Goal: Task Accomplishment & Management: Manage account settings

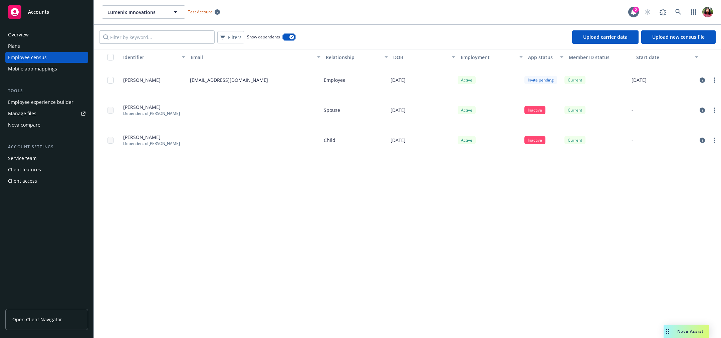
click at [292, 37] on icon "button" at bounding box center [291, 37] width 3 height 2
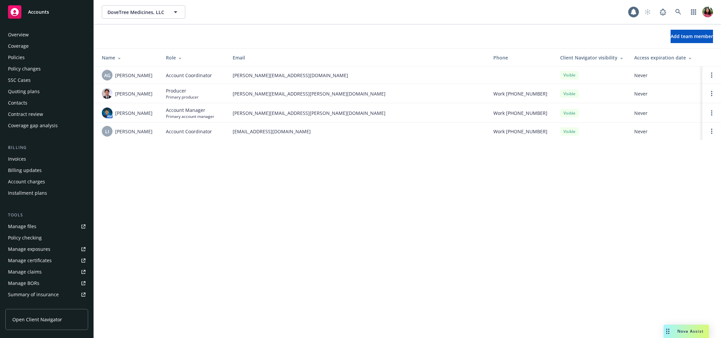
scroll to position [119, 0]
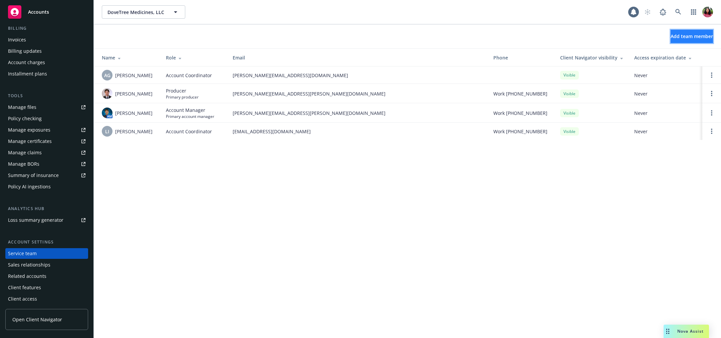
click at [671, 36] on span "Add team member" at bounding box center [692, 36] width 42 height 6
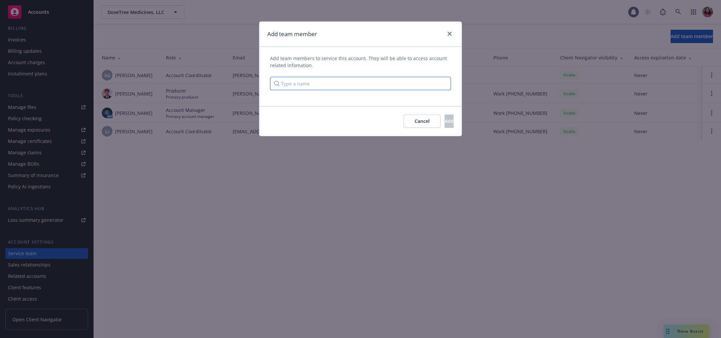
click at [442, 84] on input "Type a name" at bounding box center [360, 83] width 181 height 13
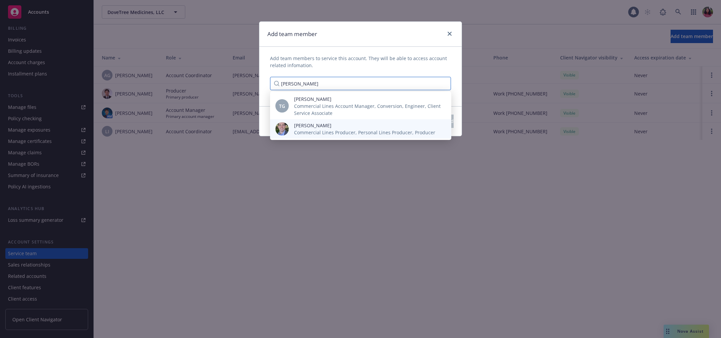
type input "[PERSON_NAME]"
click at [415, 130] on span "Commercial Lines Producer, Personal Lines Producer, Producer" at bounding box center [364, 132] width 141 height 7
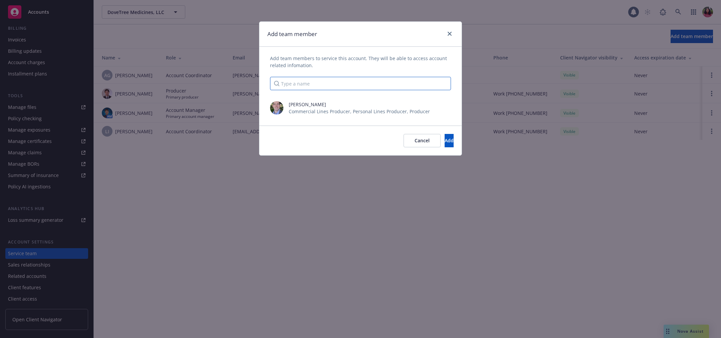
click at [395, 82] on input "Type a name" at bounding box center [360, 83] width 181 height 13
click at [304, 77] on input "Type a name" at bounding box center [360, 83] width 181 height 13
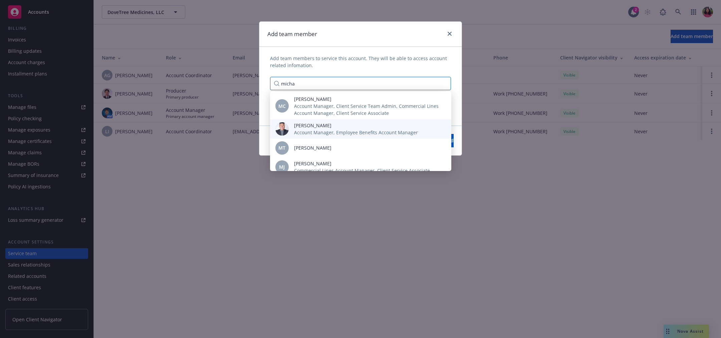
type input "micha"
click at [320, 124] on span "[PERSON_NAME]" at bounding box center [356, 125] width 124 height 7
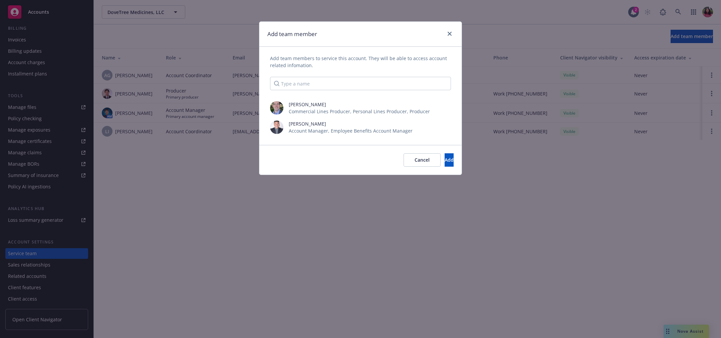
scroll to position [0, 0]
click at [449, 126] on icon "close" at bounding box center [447, 127] width 4 height 4
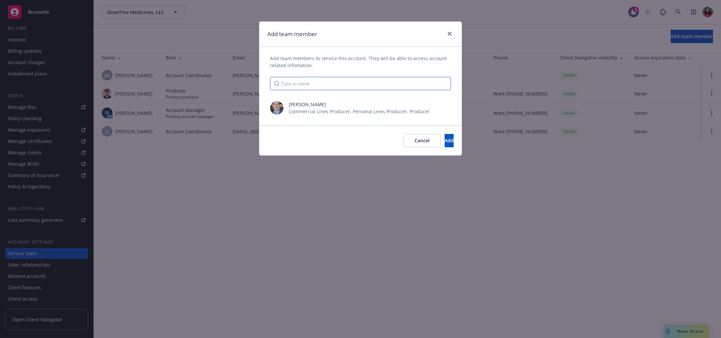
click at [361, 83] on input "Type a name" at bounding box center [360, 83] width 181 height 13
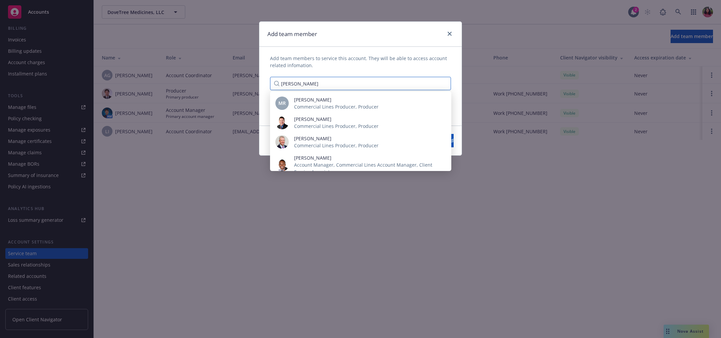
scroll to position [104, 0]
type input "[PERSON_NAME]"
click at [348, 139] on span "[PERSON_NAME]" at bounding box center [336, 136] width 84 height 7
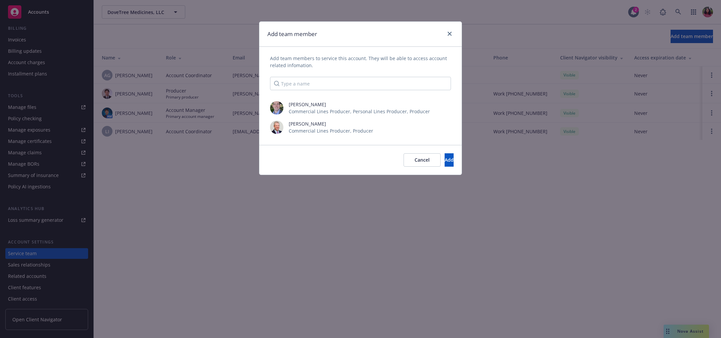
scroll to position [7343, 0]
click at [445, 156] on button "Add" at bounding box center [449, 159] width 9 height 13
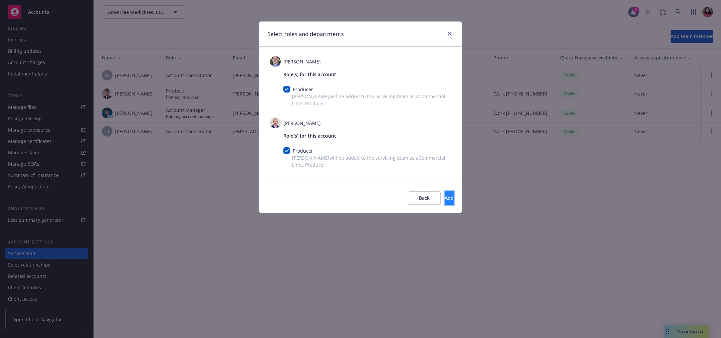
click at [445, 197] on button "Add" at bounding box center [449, 197] width 9 height 13
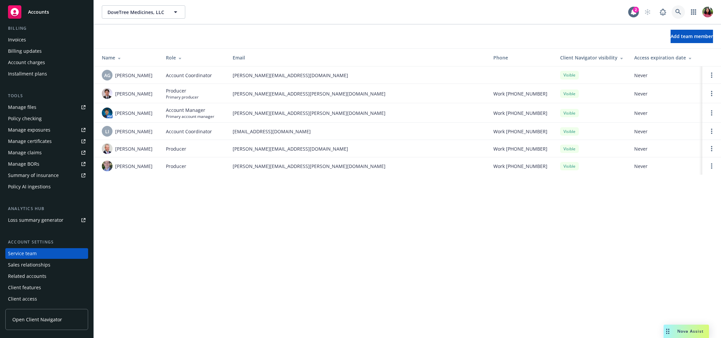
click at [679, 10] on icon at bounding box center [678, 12] width 6 height 6
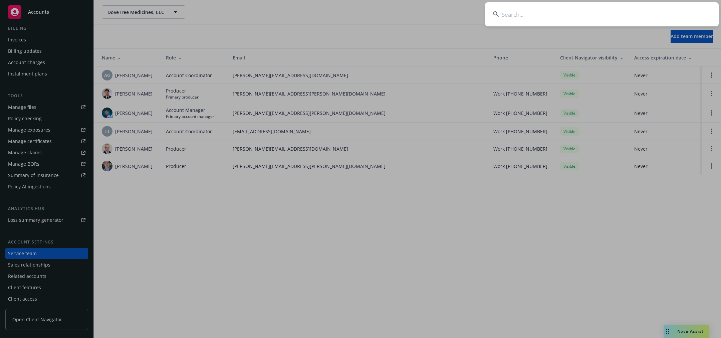
click at [653, 14] on input at bounding box center [602, 14] width 234 height 24
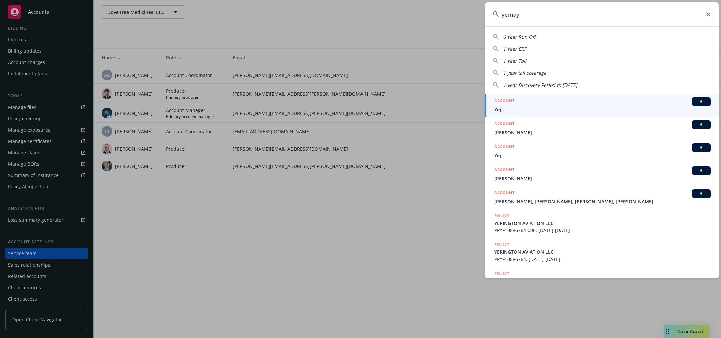
type input "yemaya"
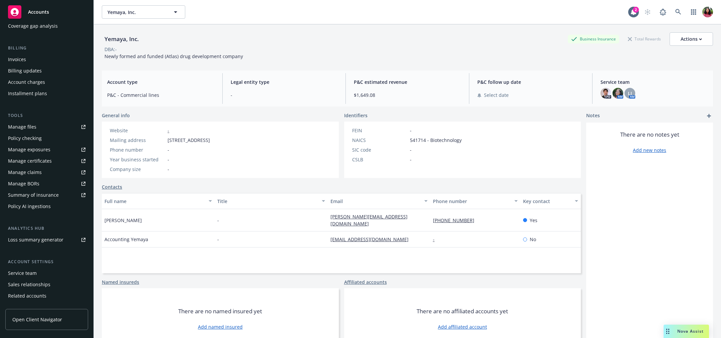
scroll to position [119, 0]
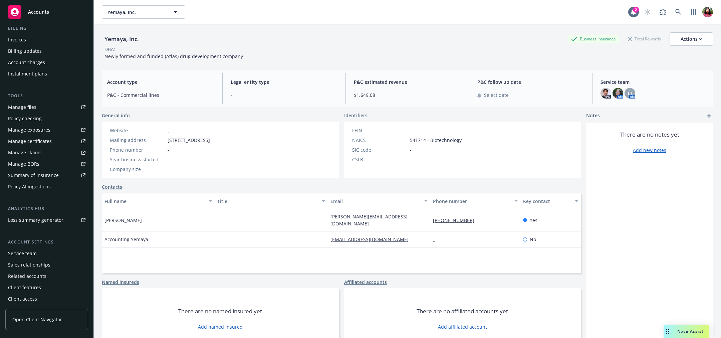
click at [42, 254] on div "Service team" at bounding box center [46, 253] width 77 height 11
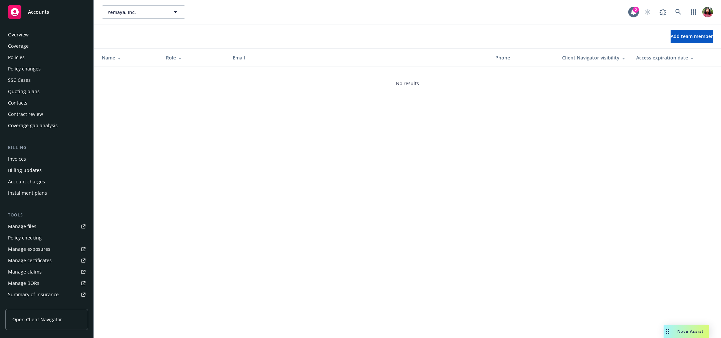
scroll to position [119, 0]
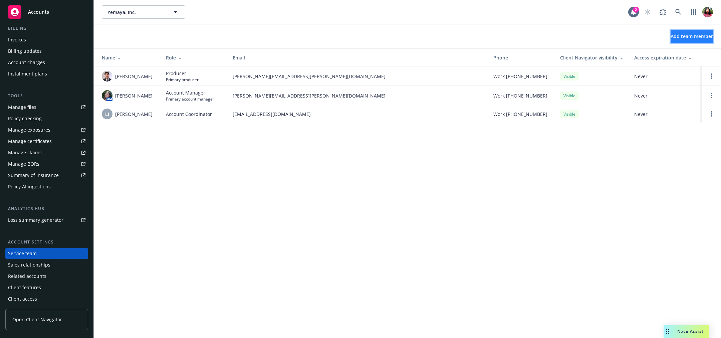
click at [671, 38] on span "Add team member" at bounding box center [692, 36] width 42 height 6
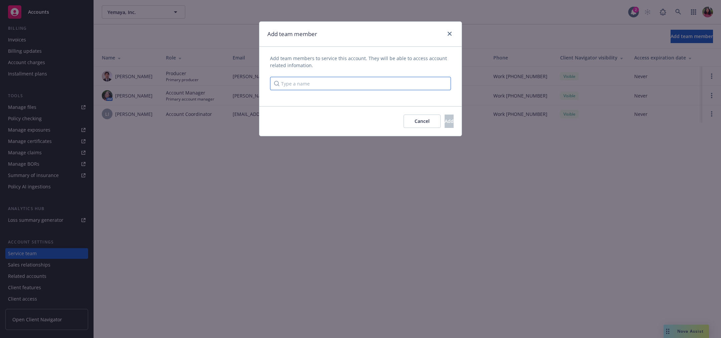
click at [314, 84] on input "Type a name" at bounding box center [360, 83] width 181 height 13
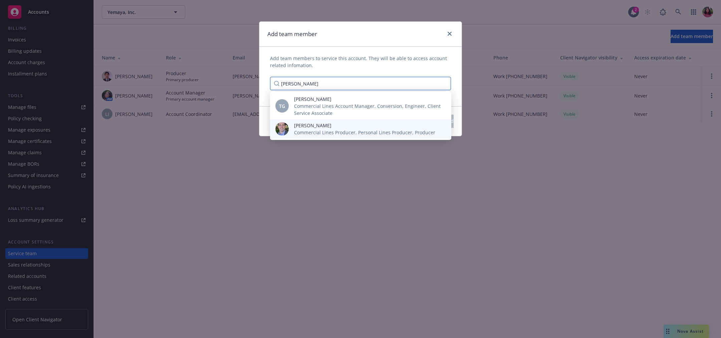
type input "[PERSON_NAME]"
click at [308, 131] on span "Commercial Lines Producer, Personal Lines Producer, Producer" at bounding box center [364, 132] width 141 height 7
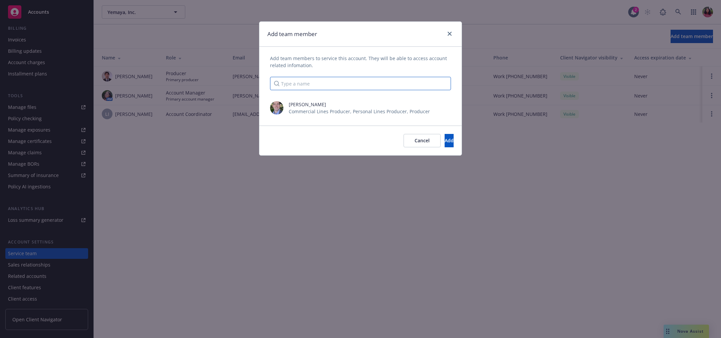
click at [397, 81] on input "Type a name" at bounding box center [360, 83] width 181 height 13
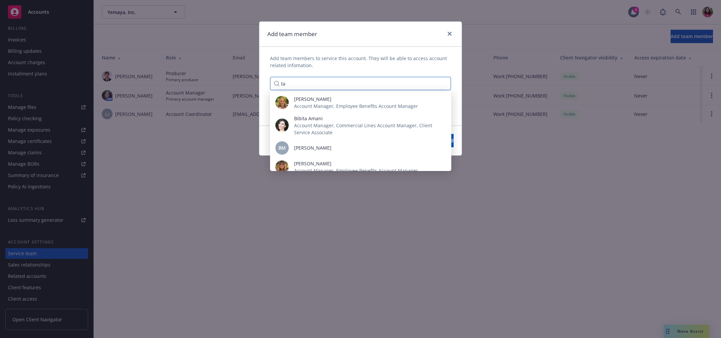
type input "t"
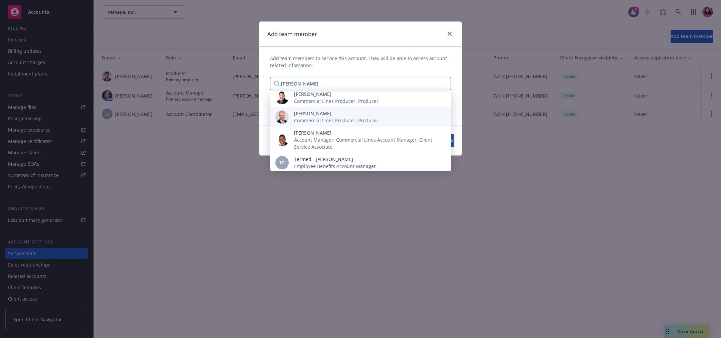
type input "[PERSON_NAME]"
click at [381, 119] on div "[PERSON_NAME] Commercial Lines Producer, Producer" at bounding box center [336, 117] width 95 height 14
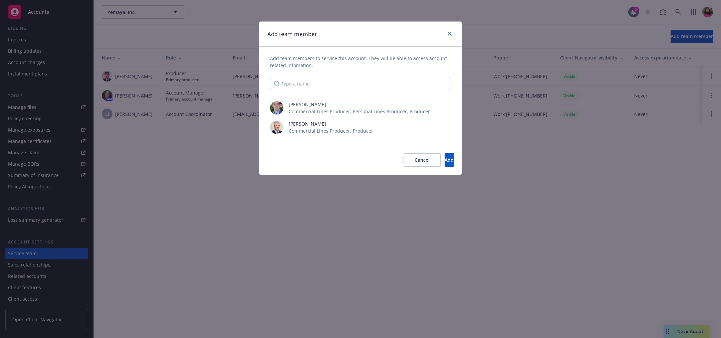
scroll to position [7367, 0]
click at [445, 157] on span "Add" at bounding box center [449, 160] width 9 height 6
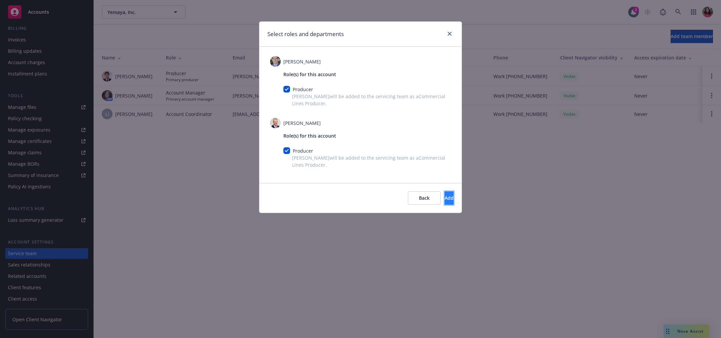
click at [445, 196] on span "Add" at bounding box center [449, 198] width 9 height 6
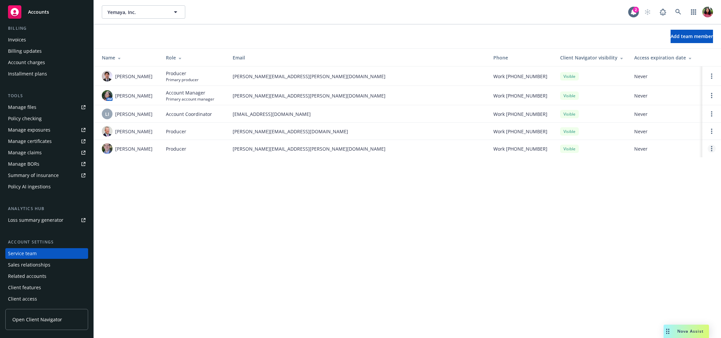
click at [711, 149] on circle "Open options" at bounding box center [711, 148] width 1 height 1
click at [688, 136] on link "Remove producer" at bounding box center [667, 132] width 78 height 13
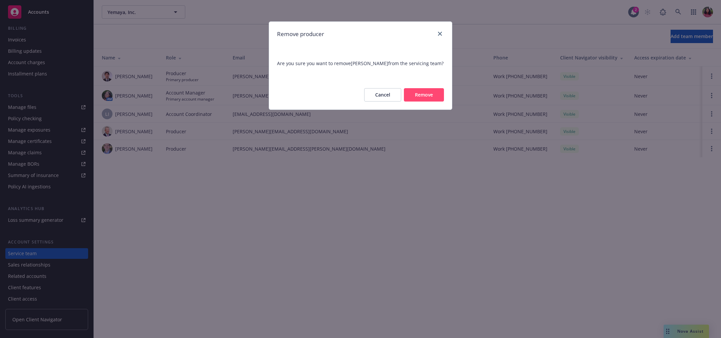
click at [429, 98] on button "Remove" at bounding box center [424, 94] width 40 height 13
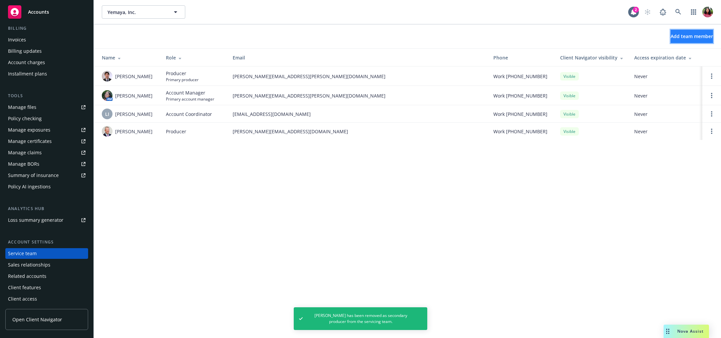
click at [700, 32] on button "Add team member" at bounding box center [692, 36] width 42 height 13
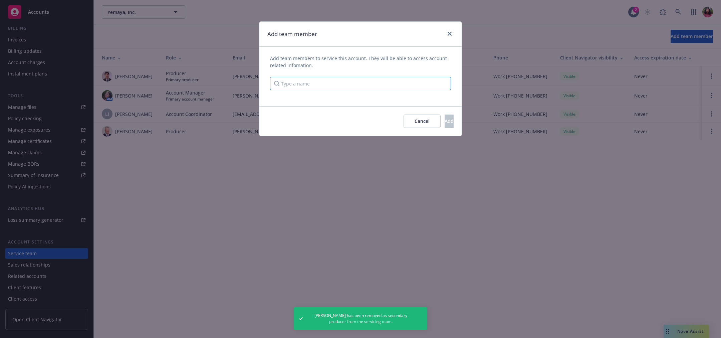
click at [384, 87] on input "Type a name" at bounding box center [360, 83] width 181 height 13
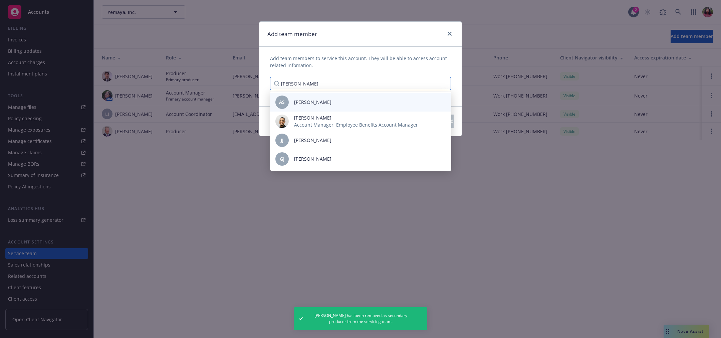
scroll to position [37, 0]
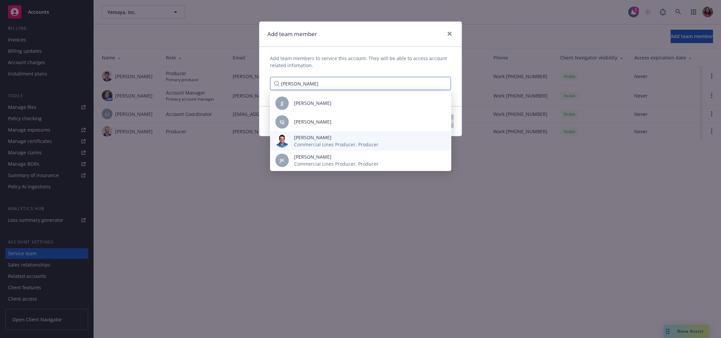
type input "[PERSON_NAME]"
click at [347, 142] on span "Commercial Lines Producer, Producer" at bounding box center [336, 144] width 84 height 7
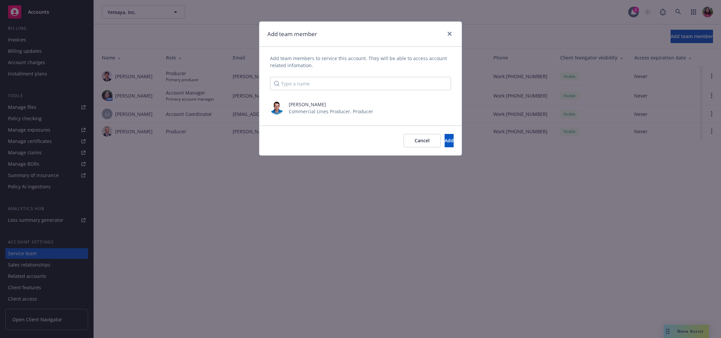
scroll to position [5071, 0]
click at [445, 137] on span "Add" at bounding box center [449, 140] width 9 height 6
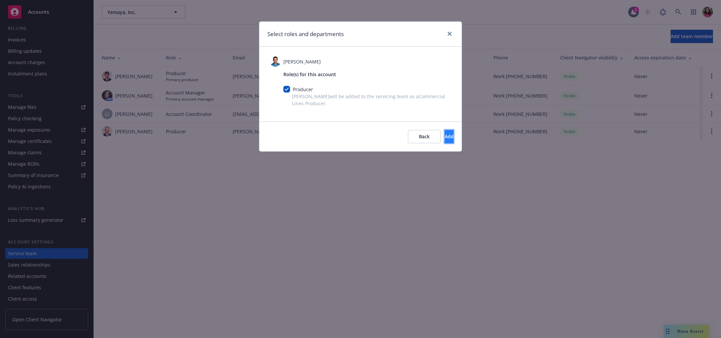
click at [445, 141] on button "Add" at bounding box center [449, 136] width 9 height 13
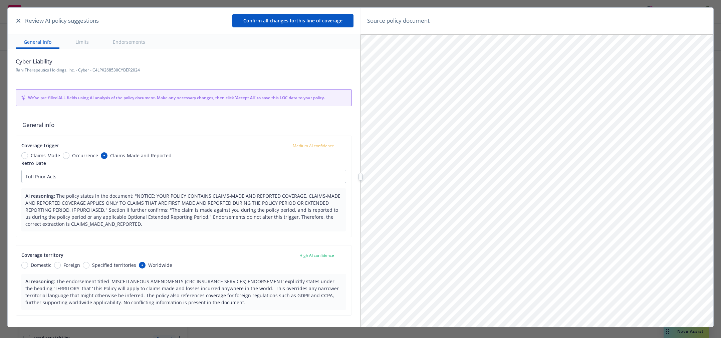
click at [18, 20] on icon "button" at bounding box center [18, 21] width 4 height 4
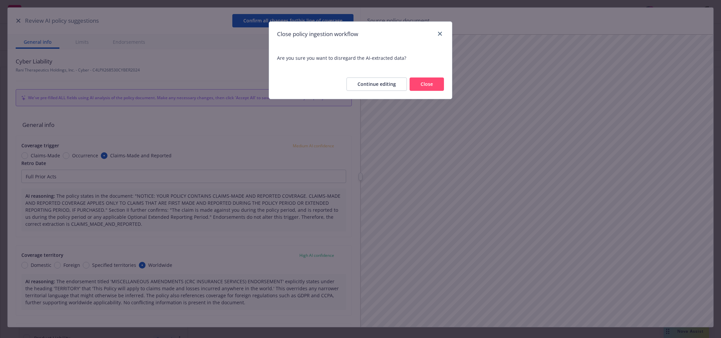
click at [436, 85] on button "Close" at bounding box center [427, 83] width 34 height 13
